Goal: Task Accomplishment & Management: Manage account settings

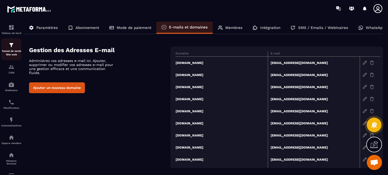
click at [10, 52] on p "Tunnel de vente Site web" at bounding box center [11, 52] width 20 height 7
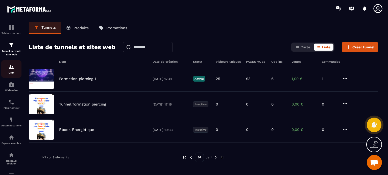
click at [13, 71] on div "CRM" at bounding box center [11, 69] width 20 height 10
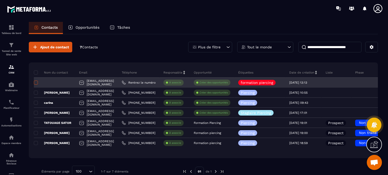
click at [35, 81] on span at bounding box center [36, 83] width 4 height 4
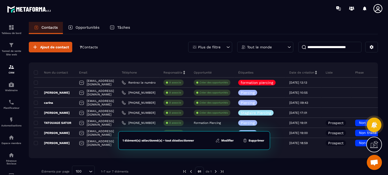
click at [248, 142] on button "Supprimer" at bounding box center [253, 140] width 24 height 5
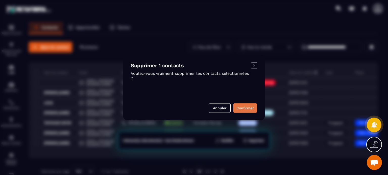
click at [241, 110] on button "Confirmer" at bounding box center [245, 109] width 24 height 10
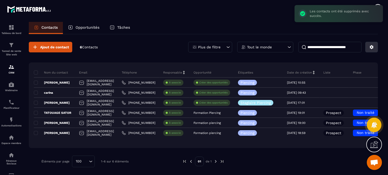
click at [375, 48] on button at bounding box center [371, 47] width 13 height 11
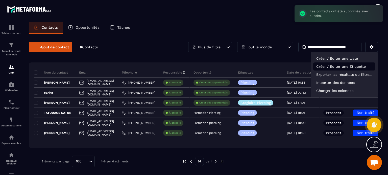
click at [345, 68] on p "Créer / Editer une Etiquette" at bounding box center [344, 67] width 62 height 8
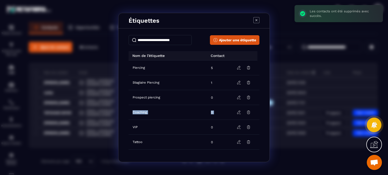
drag, startPoint x: 257, startPoint y: 91, endPoint x: 257, endPoint y: 109, distance: 17.9
click at [257, 109] on tbody "Piercing 5 Stagiaire Piercing 1 Prospect piercing 0 Coaching 0 VIP 0 Tattoo 0 f…" at bounding box center [194, 113] width 131 height 104
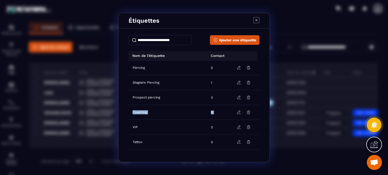
scroll to position [12, 0]
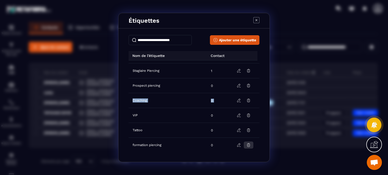
click at [246, 144] on icon "Modal window" at bounding box center [248, 145] width 5 height 5
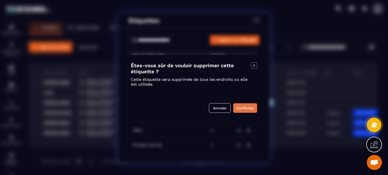
click at [240, 107] on button "Confirmer" at bounding box center [245, 109] width 24 height 10
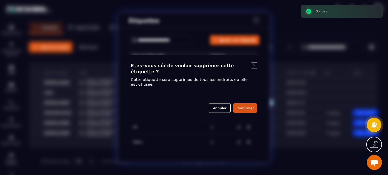
scroll to position [0, 0]
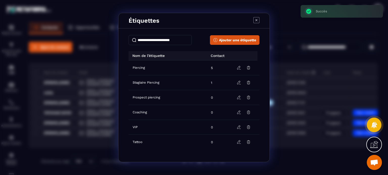
click at [31, 99] on div "Étiquettes Ajouter une étiquette Nom de l’étiquette Contact Piercing 5 Stagiair…" at bounding box center [194, 87] width 388 height 175
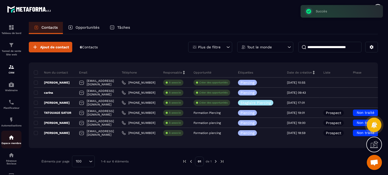
click at [8, 143] on div "Espace membre" at bounding box center [11, 140] width 20 height 10
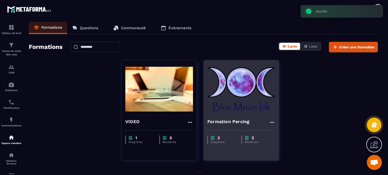
click at [222, 103] on img at bounding box center [241, 89] width 68 height 50
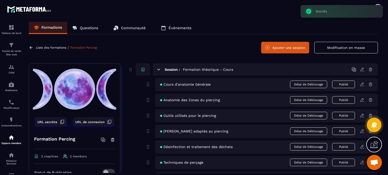
scroll to position [62, 0]
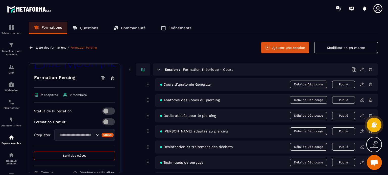
click at [106, 120] on span at bounding box center [108, 122] width 13 height 7
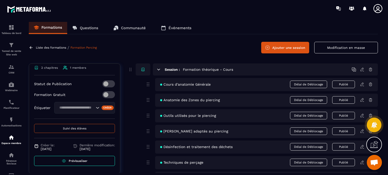
click at [69, 126] on button "Suivi des élèves" at bounding box center [74, 128] width 81 height 9
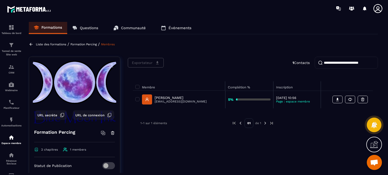
click at [229, 78] on div "Membre Complétion % Inscription [PERSON_NAME] [EMAIL_ADDRESS][DOMAIN_NAME] 5% […" at bounding box center [253, 95] width 250 height 37
click at [7, 47] on div "Tunnel de vente Site web" at bounding box center [11, 49] width 20 height 14
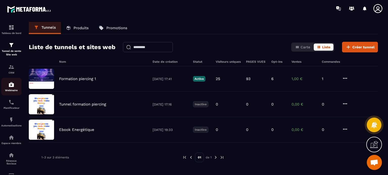
click at [9, 82] on link "Webinaire" at bounding box center [11, 87] width 20 height 18
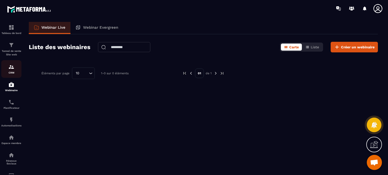
click at [7, 69] on div "CRM" at bounding box center [11, 69] width 20 height 10
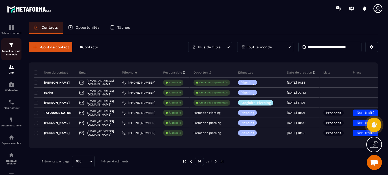
click at [11, 53] on p "Tunnel de vente Site web" at bounding box center [11, 52] width 20 height 7
